Goal: Register for event/course

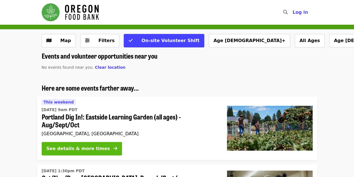
click at [81, 153] on button "See details & more times" at bounding box center [82, 148] width 80 height 13
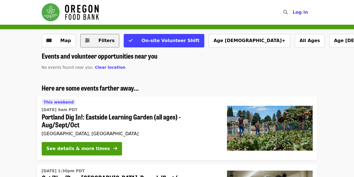
click at [100, 41] on span "Filters" at bounding box center [107, 40] width 16 height 5
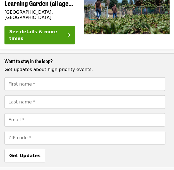
scroll to position [304, 0]
